Goal: Task Accomplishment & Management: Use online tool/utility

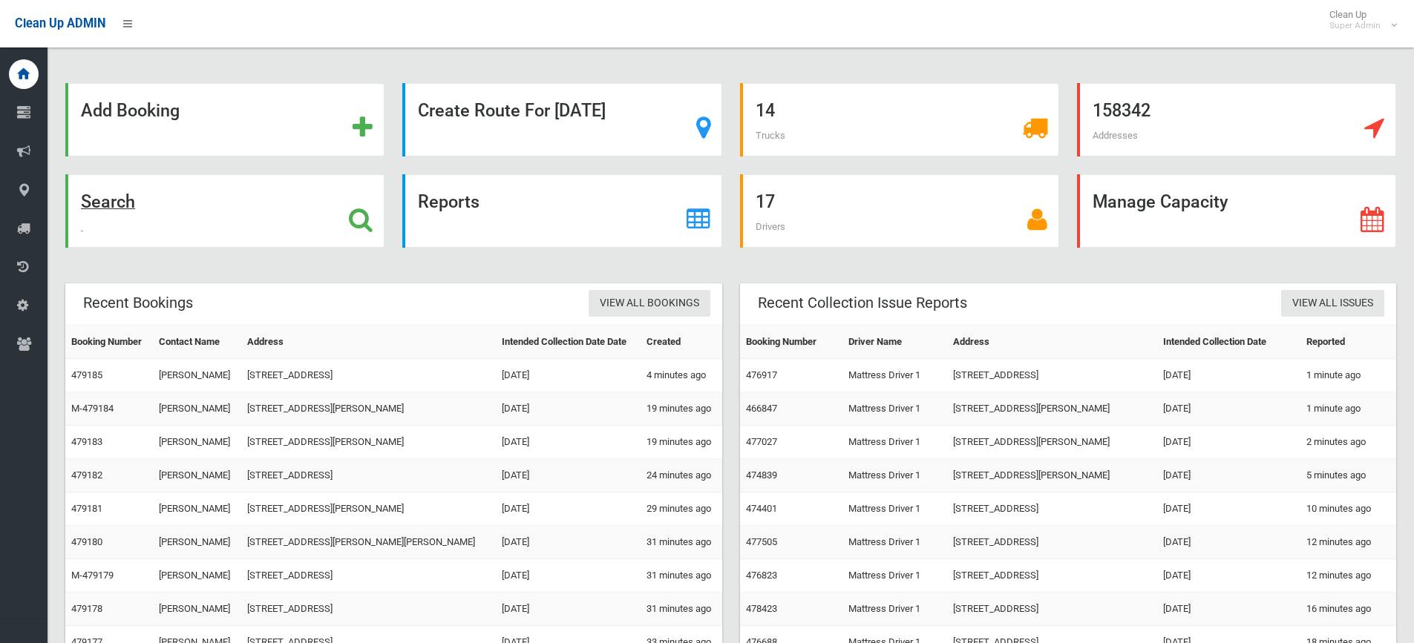
click at [125, 192] on strong "Search" at bounding box center [108, 201] width 54 height 21
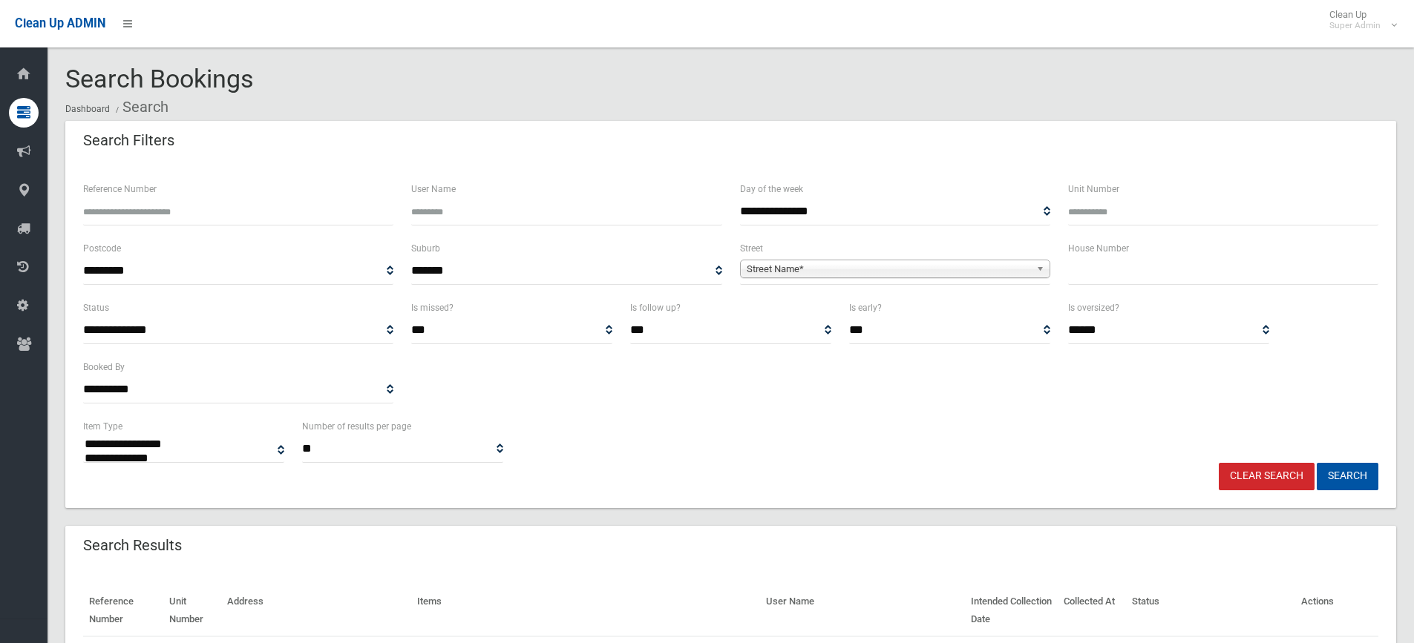
select select
click at [1158, 274] on input "text" at bounding box center [1223, 271] width 310 height 27
type input "**"
drag, startPoint x: 971, startPoint y: 270, endPoint x: 989, endPoint y: 264, distance: 19.5
click at [977, 267] on span "Street Name*" at bounding box center [888, 269] width 283 height 18
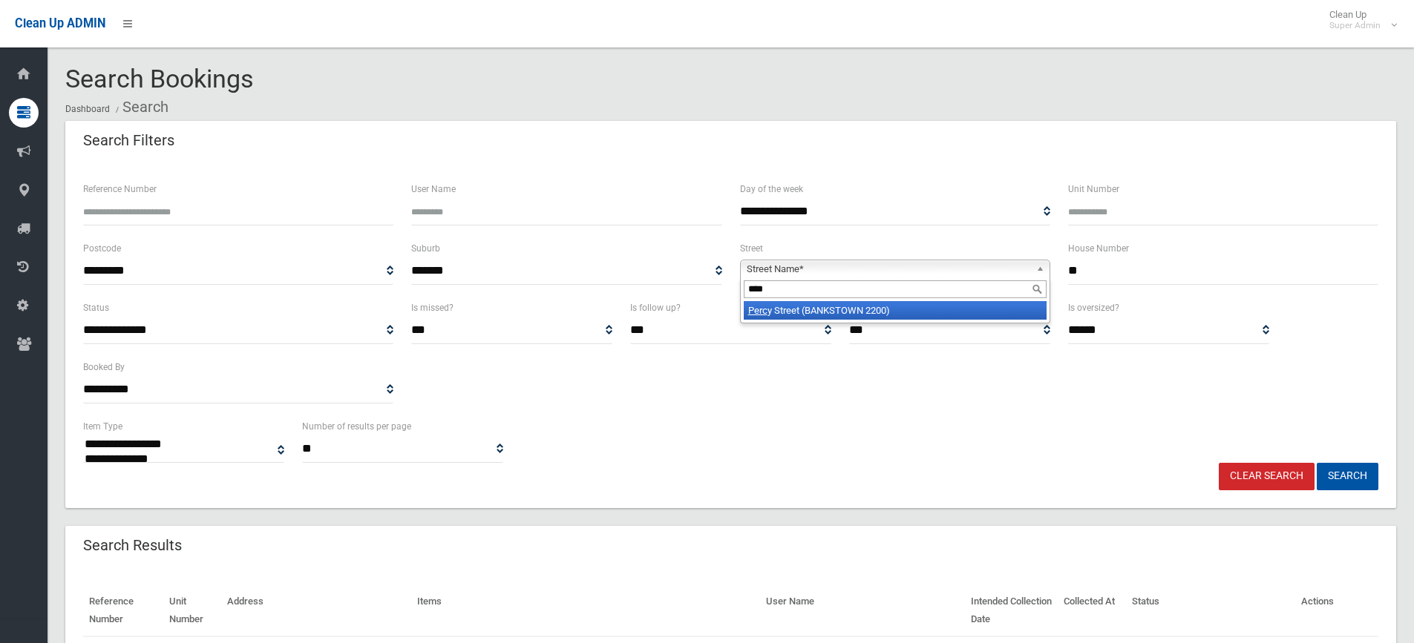
type input "****"
click at [864, 306] on li "Perc y Street (BANKSTOWN 2200)" at bounding box center [895, 310] width 303 height 19
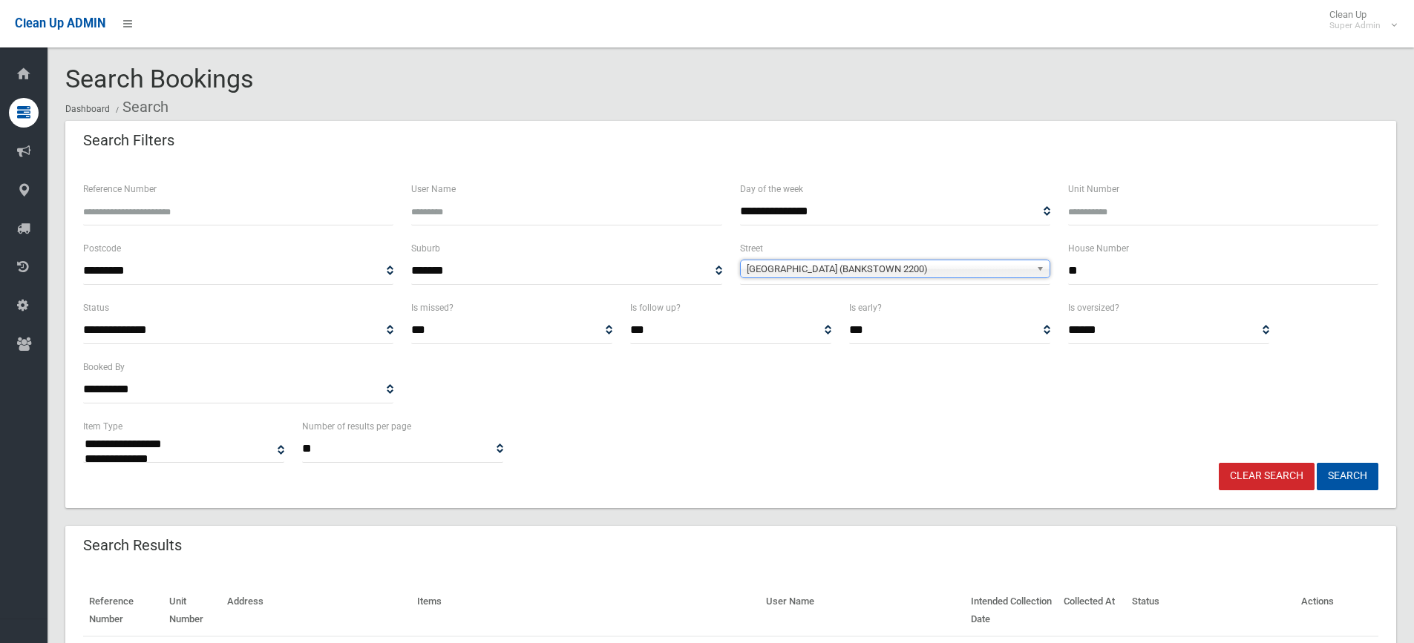
click at [1316, 463] on button "Search" at bounding box center [1347, 476] width 62 height 27
select select
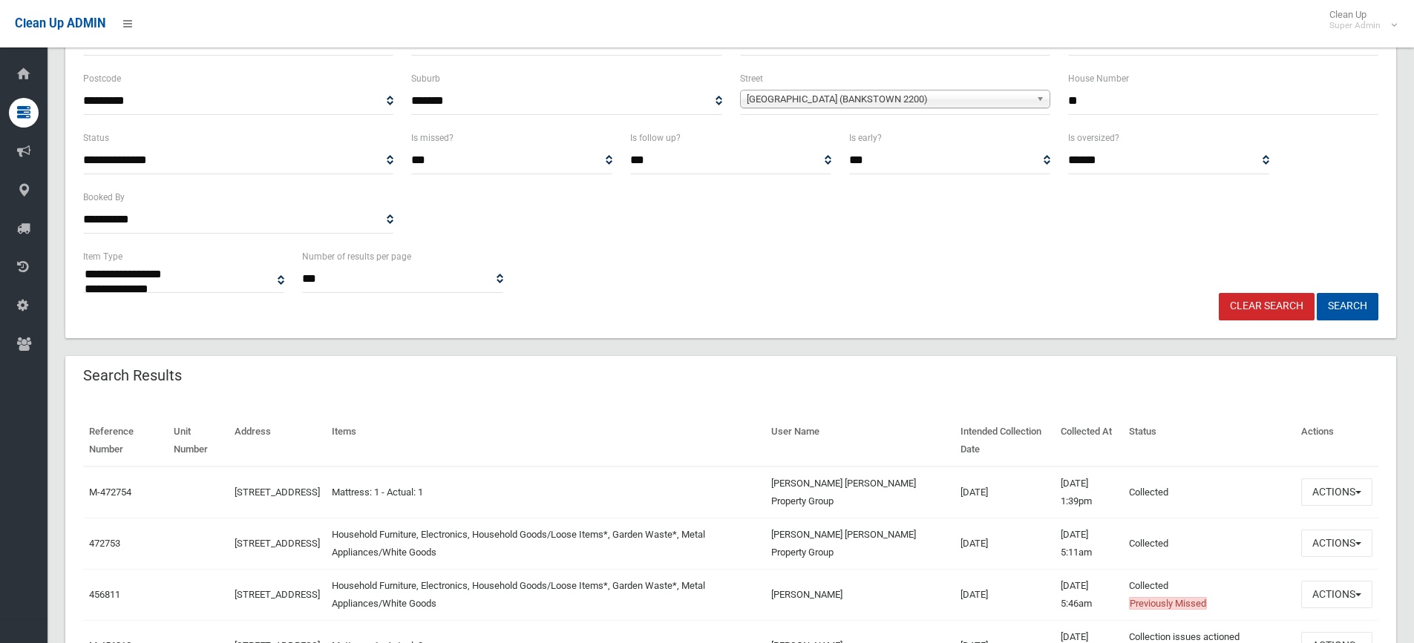
scroll to position [445, 0]
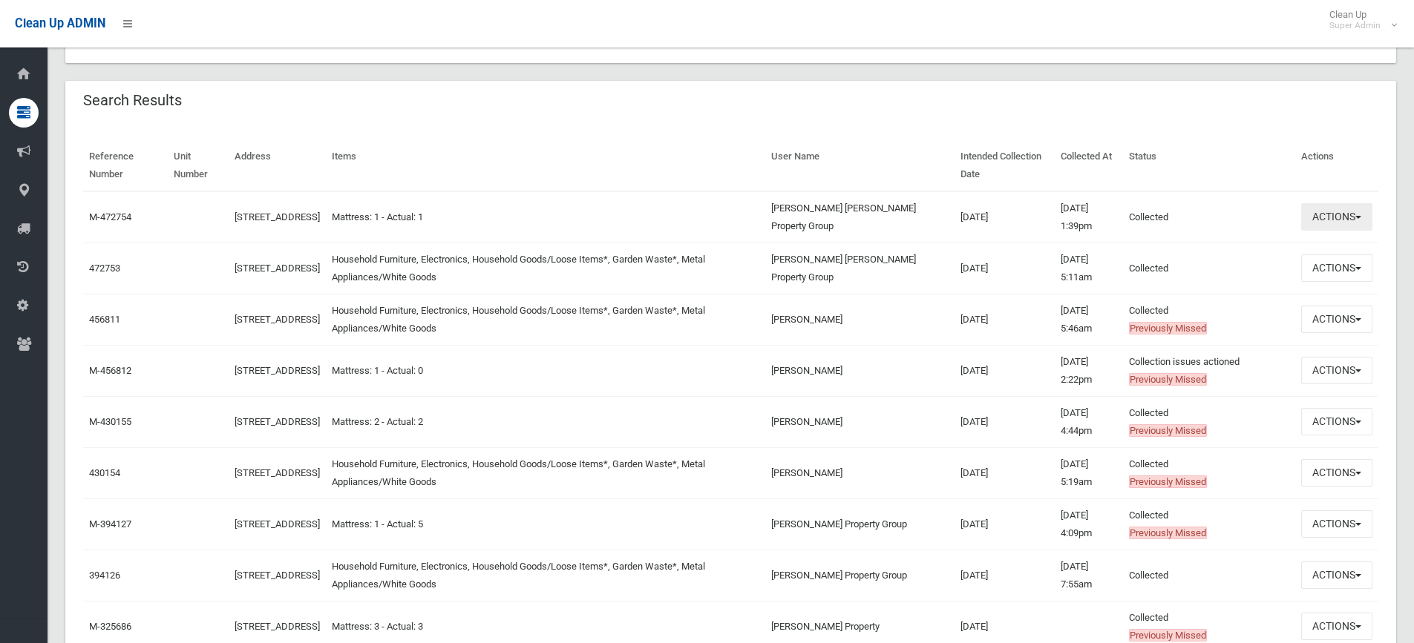
click at [1322, 220] on button "Actions" at bounding box center [1336, 216] width 71 height 27
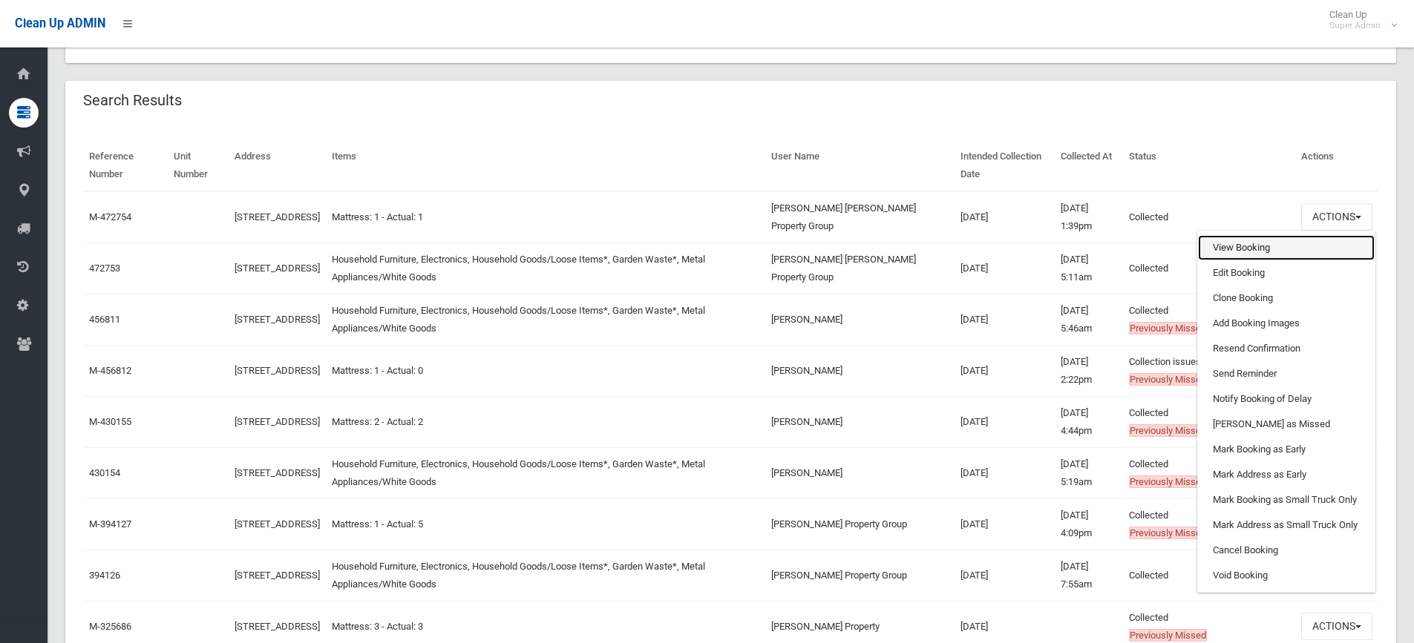
click at [1268, 252] on link "View Booking" at bounding box center [1286, 247] width 177 height 25
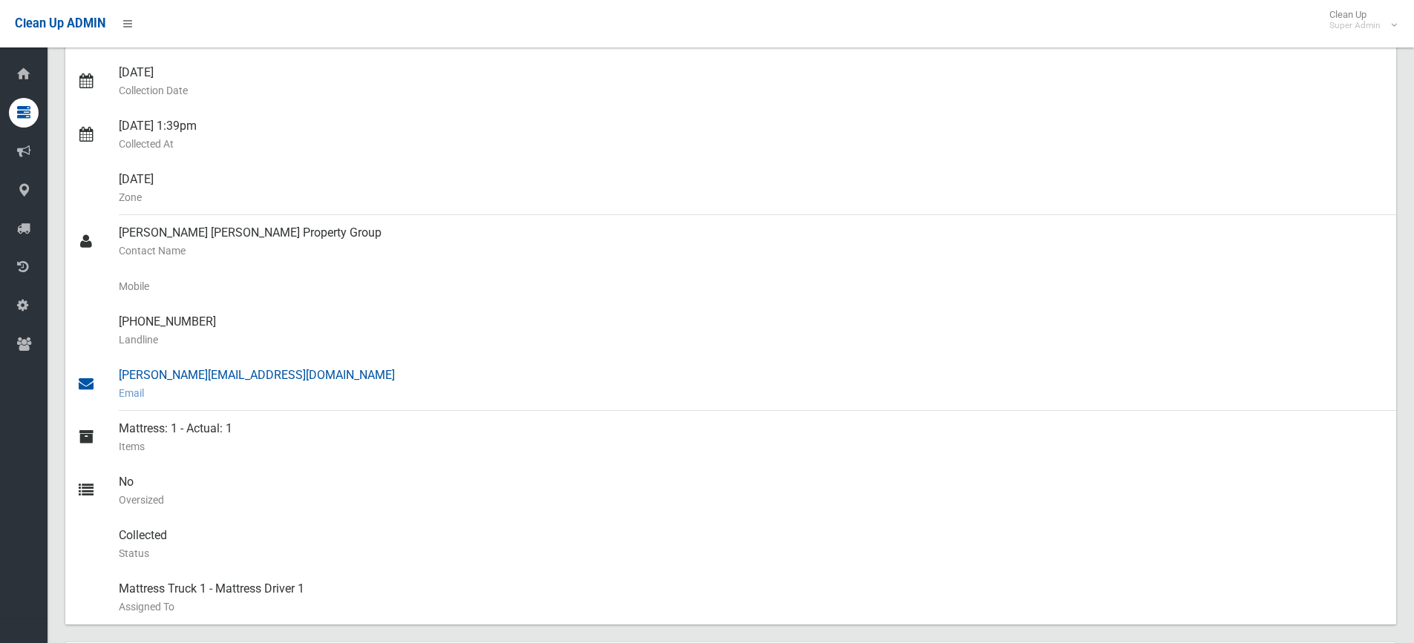
scroll to position [297, 0]
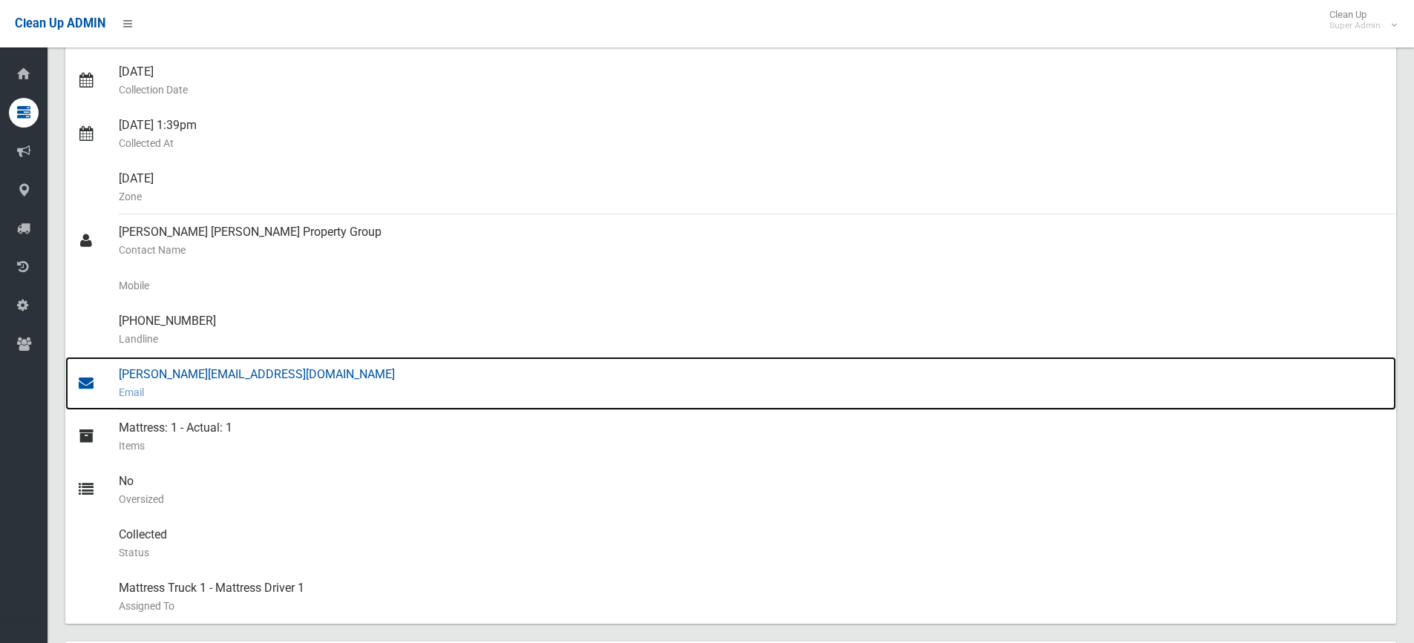
click at [203, 373] on div "erik@whelanproperty.com.au Email" at bounding box center [751, 383] width 1265 height 53
